Goal: Book appointment/travel/reservation

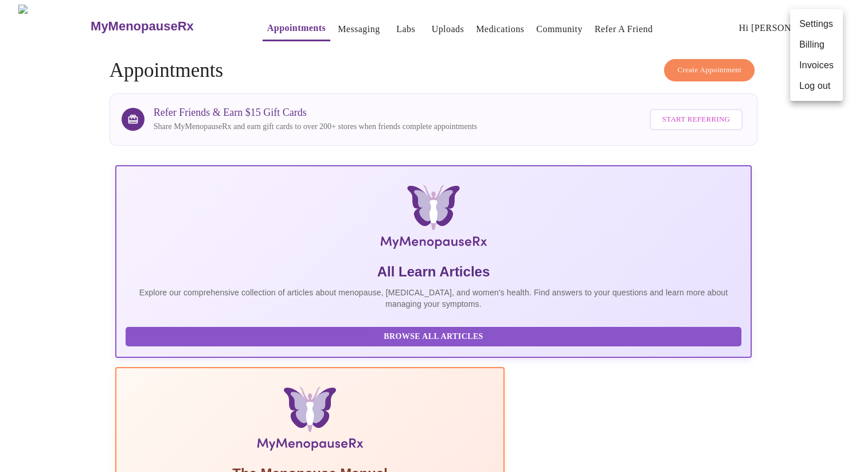
click at [524, 69] on div at bounding box center [433, 236] width 867 height 472
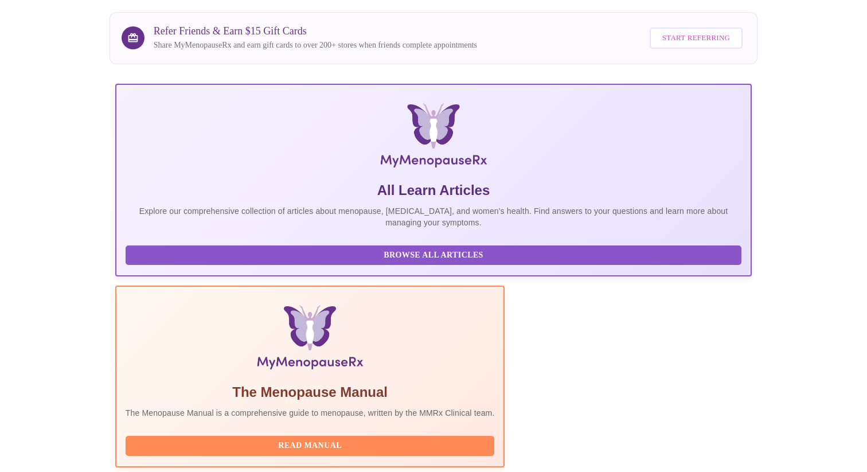
scroll to position [155, 0]
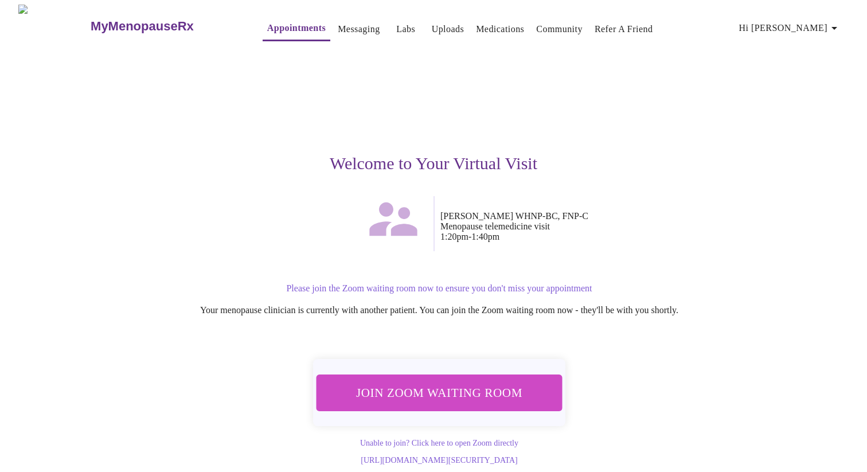
scroll to position [7, 0]
click at [418, 383] on span "Join Zoom Waiting Room" at bounding box center [439, 392] width 217 height 21
click at [450, 439] on link "Unable to join? Click here to open Zoom directly" at bounding box center [439, 443] width 158 height 9
